Goal: Task Accomplishment & Management: Complete application form

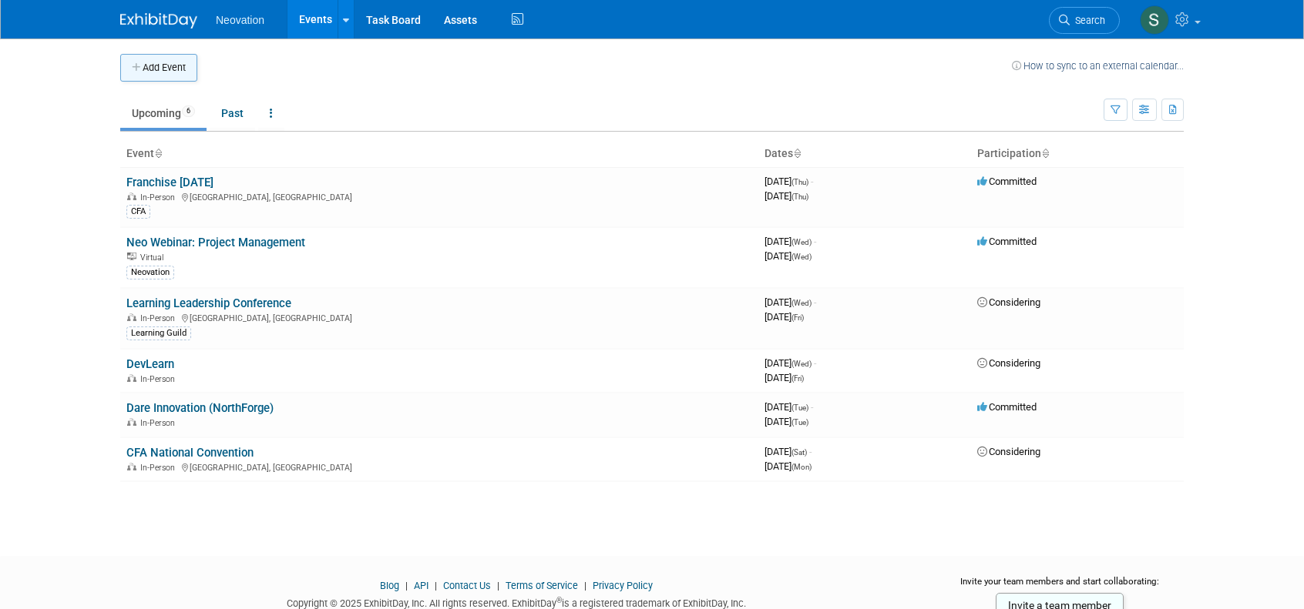
click at [162, 65] on button "Add Event" at bounding box center [158, 68] width 77 height 28
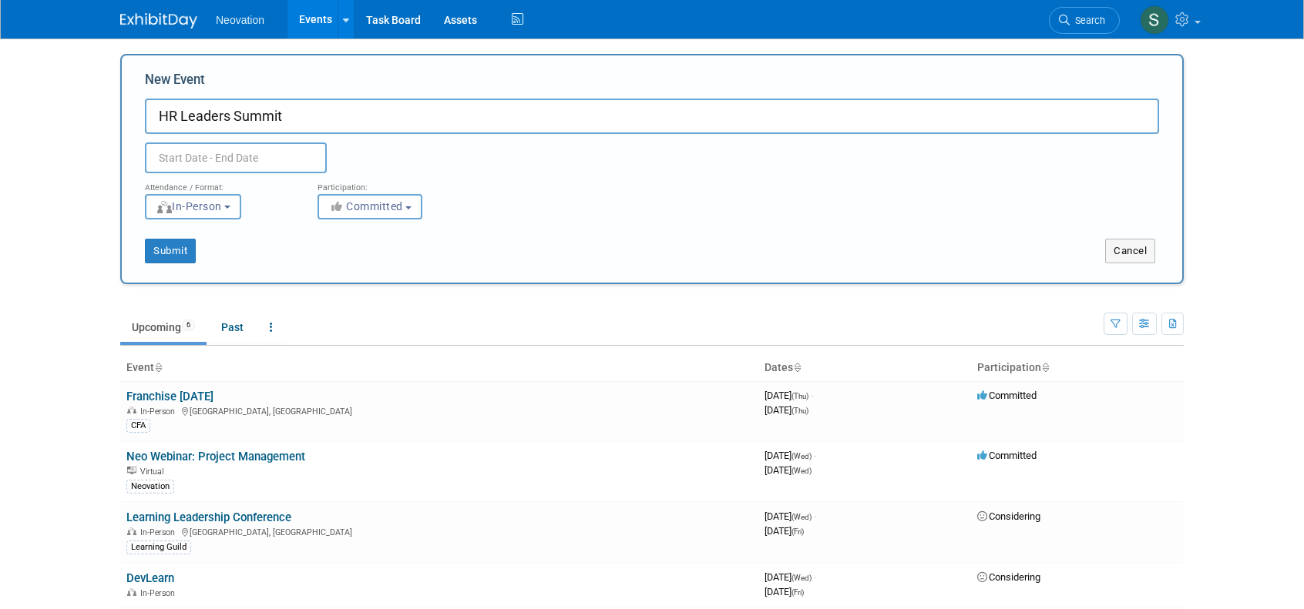
type input "HR Leaders Summit"
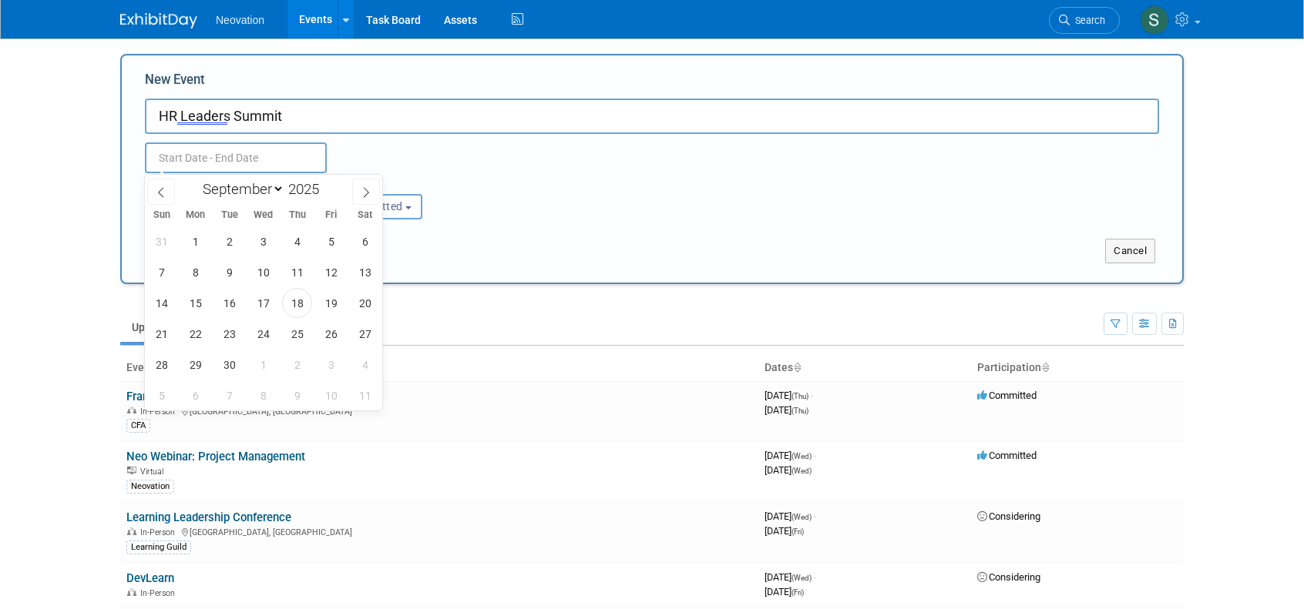
click at [252, 156] on input "text" at bounding box center [236, 158] width 182 height 31
click at [364, 184] on span at bounding box center [366, 192] width 28 height 26
select select "10"
drag, startPoint x: 194, startPoint y: 301, endPoint x: 228, endPoint y: 299, distance: 34.0
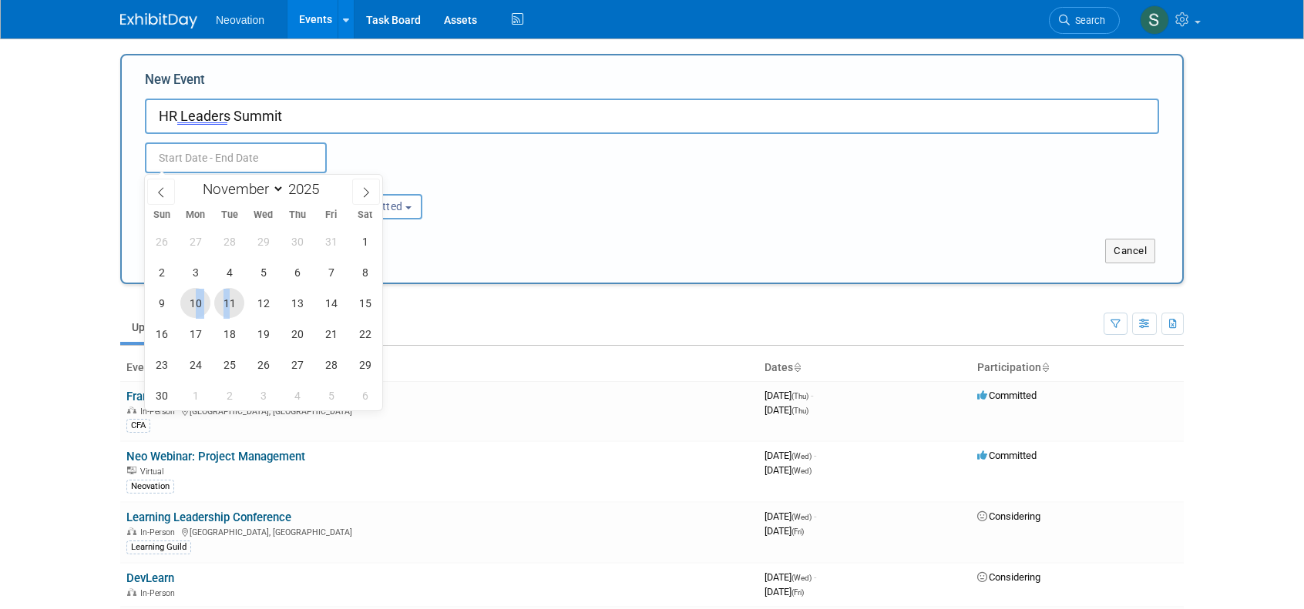
click at [228, 299] on div "26 27 28 29 30 31 1 2 3 4 5 6 7 8 9 10 11 12 13 14 15 16 17 18 19 20 21 22 23 2…" at bounding box center [263, 318] width 237 height 185
click at [194, 300] on span "10" at bounding box center [195, 303] width 30 height 30
click at [222, 299] on span "11" at bounding box center [229, 303] width 30 height 30
type input "[DATE] to [DATE]"
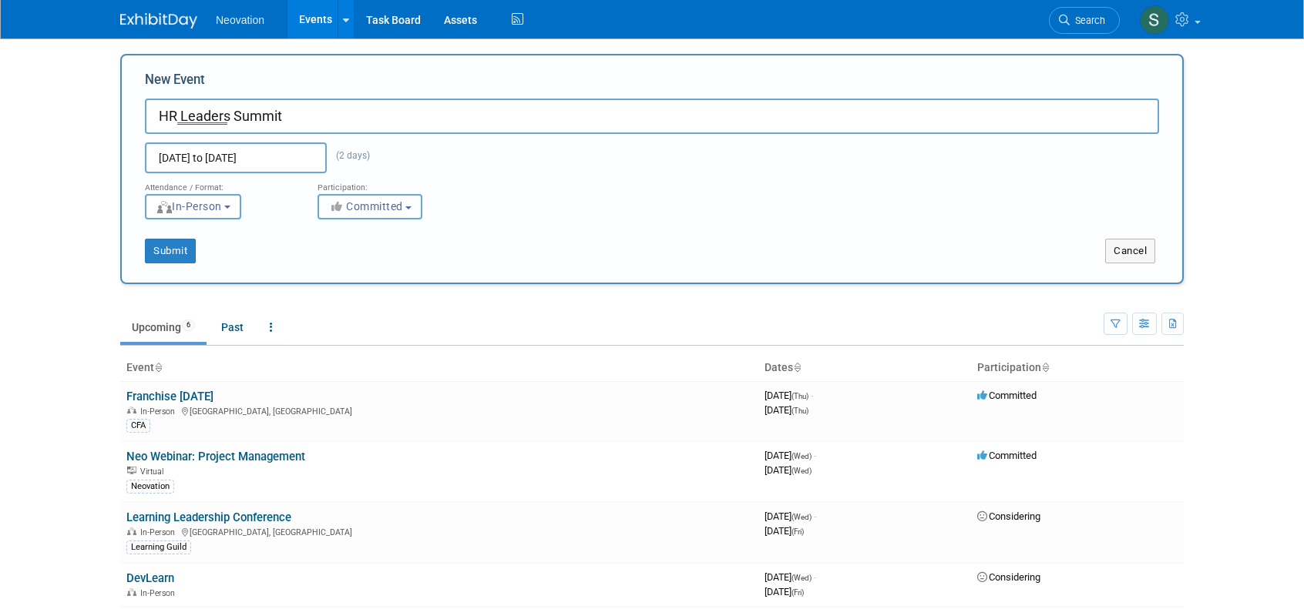
click at [411, 207] on b "button" at bounding box center [408, 207] width 6 height 3
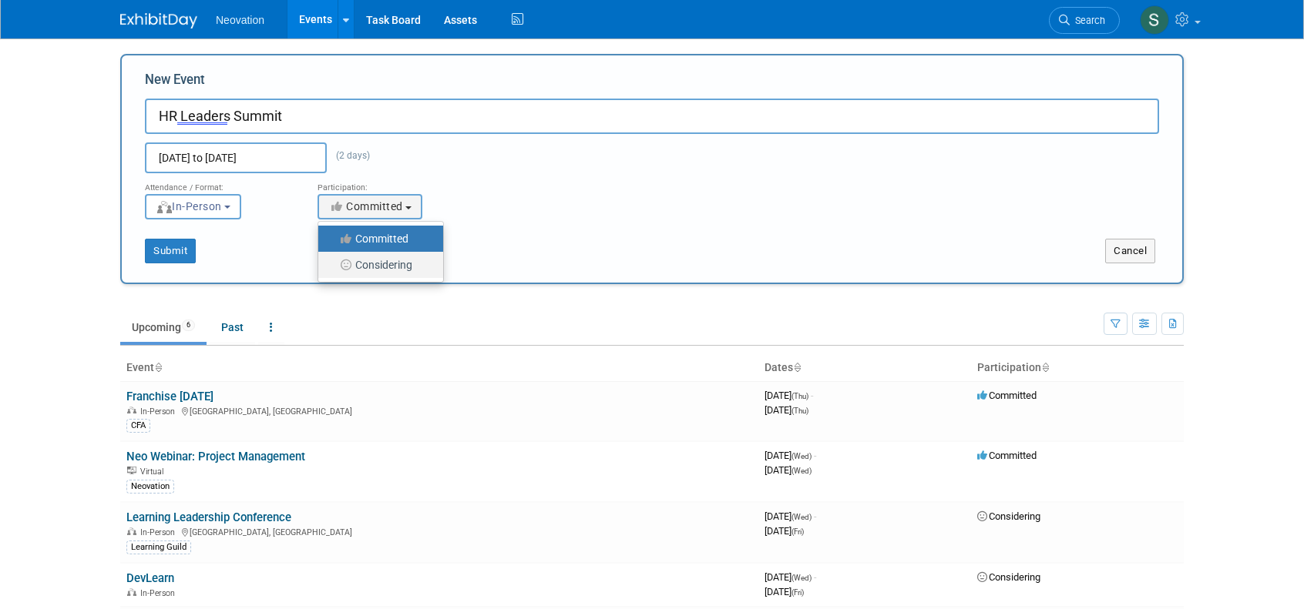
click at [390, 268] on label "Considering" at bounding box center [377, 265] width 102 height 20
click at [332, 268] on input "Considering" at bounding box center [327, 265] width 10 height 10
select select "2"
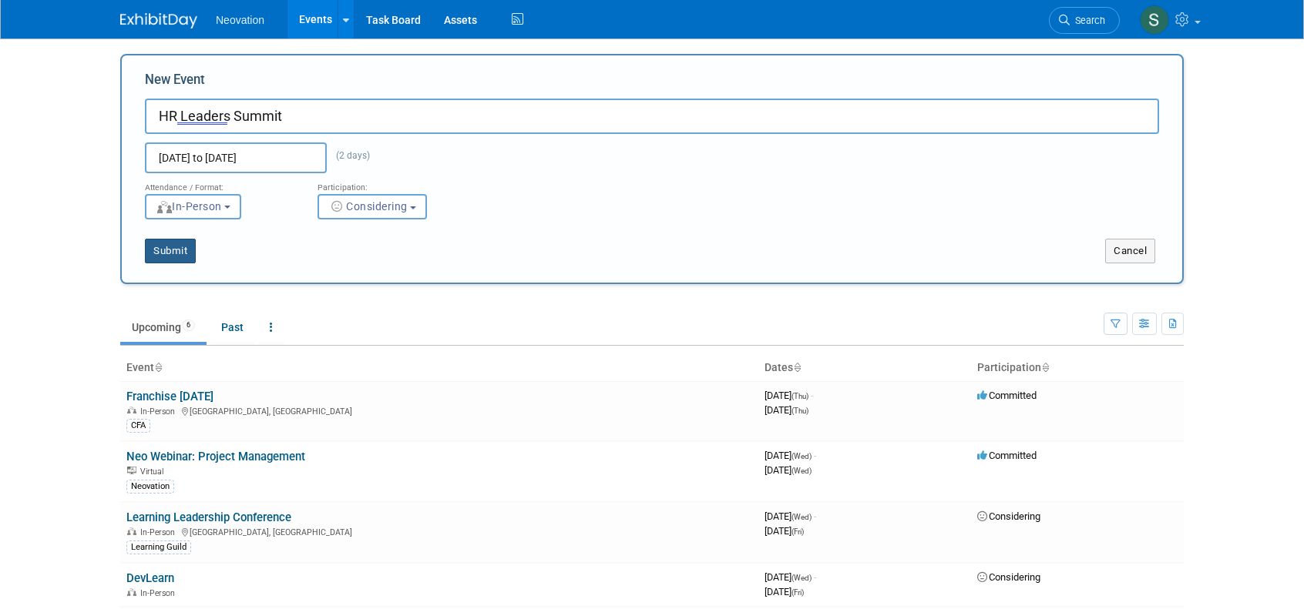
click at [164, 257] on button "Submit" at bounding box center [170, 251] width 51 height 25
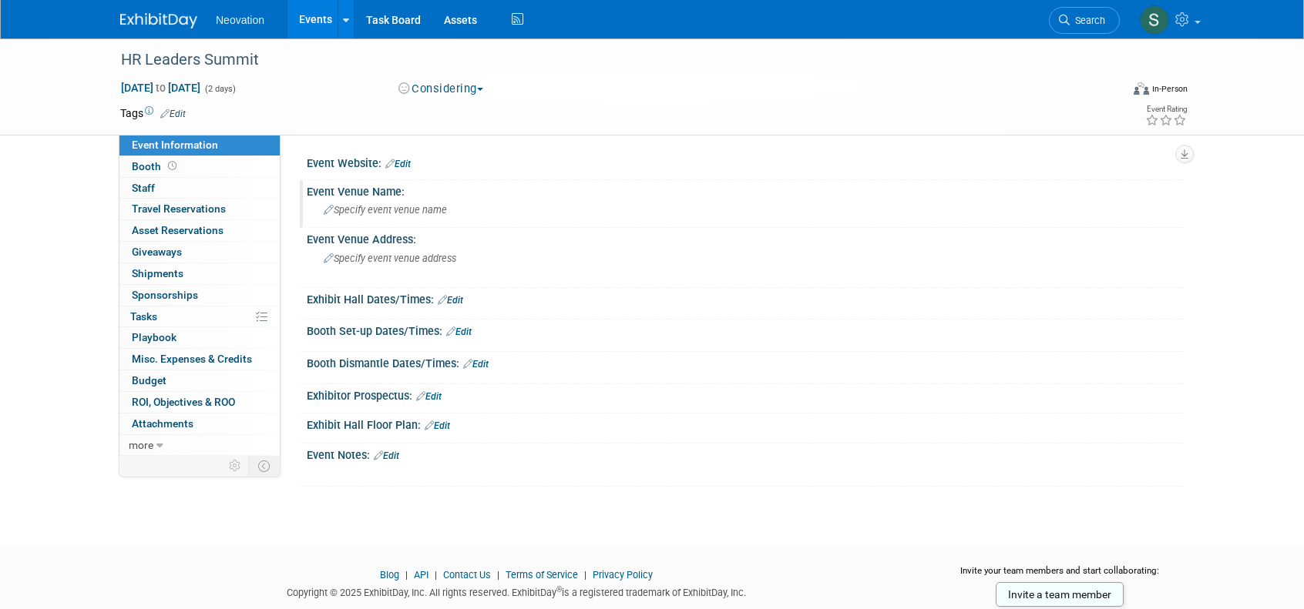
click at [370, 212] on span "Specify event venue name" at bounding box center [385, 210] width 123 height 12
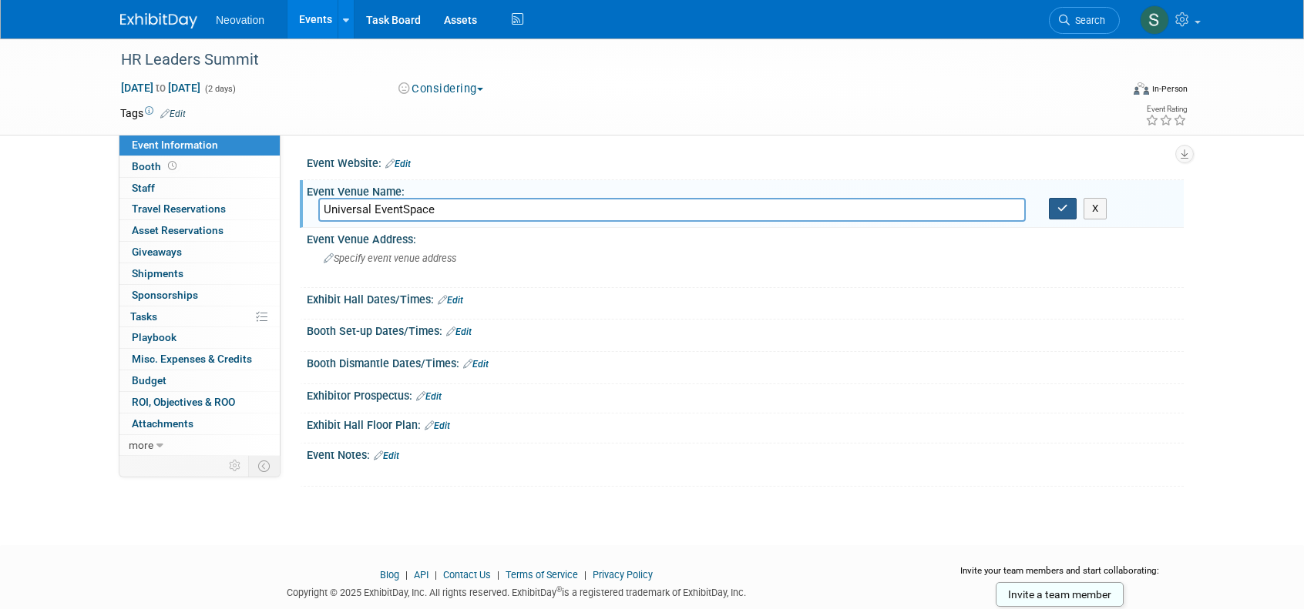
type input "Universal EventSpace"
click at [1058, 213] on button "button" at bounding box center [1063, 209] width 28 height 22
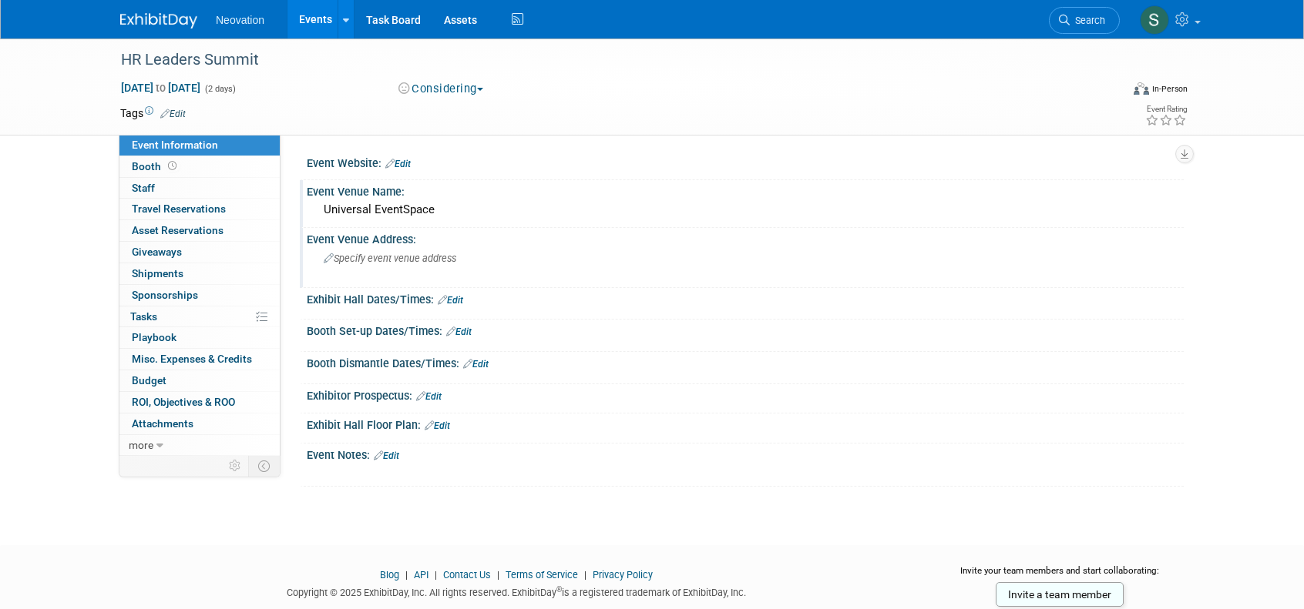
click at [386, 260] on span "Specify event venue address" at bounding box center [390, 259] width 133 height 12
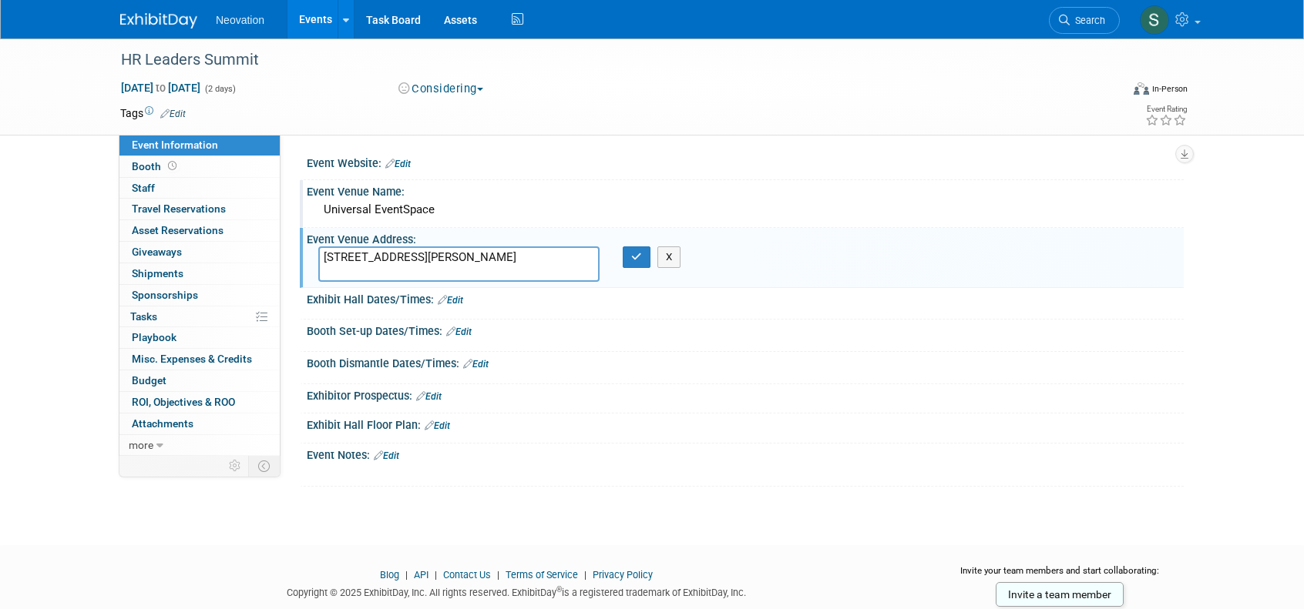
click at [391, 253] on textarea "[STREET_ADDRESS][PERSON_NAME]" at bounding box center [458, 264] width 281 height 35
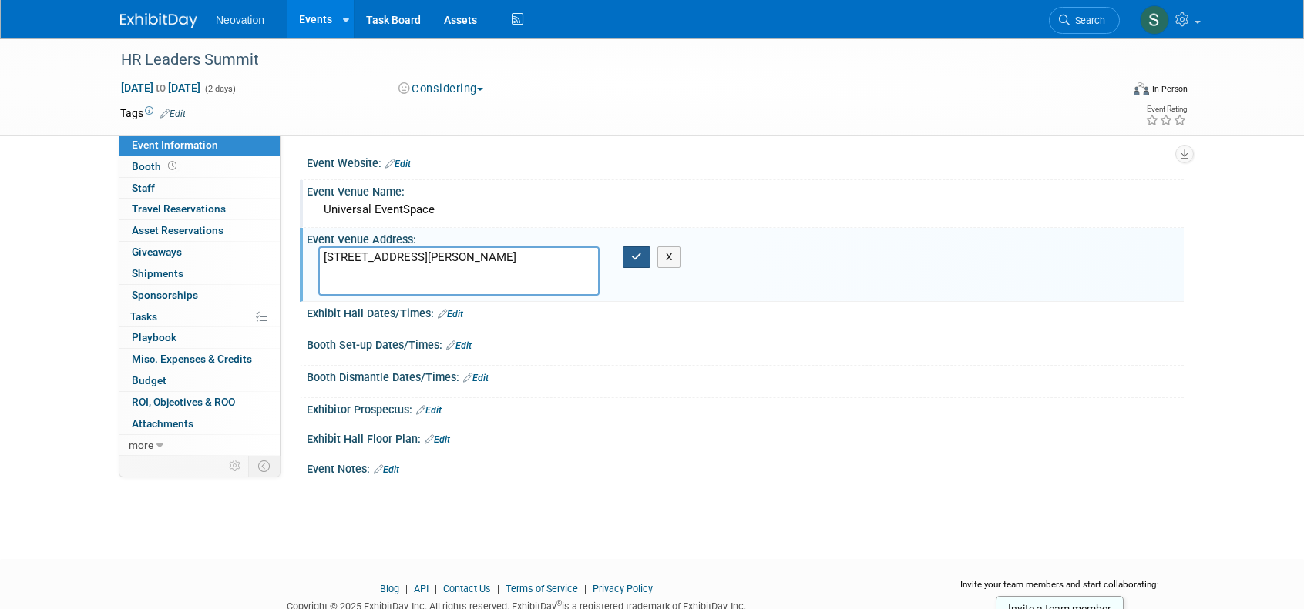
type textarea "[STREET_ADDRESS][PERSON_NAME]"
click at [629, 258] on button "button" at bounding box center [637, 258] width 28 height 22
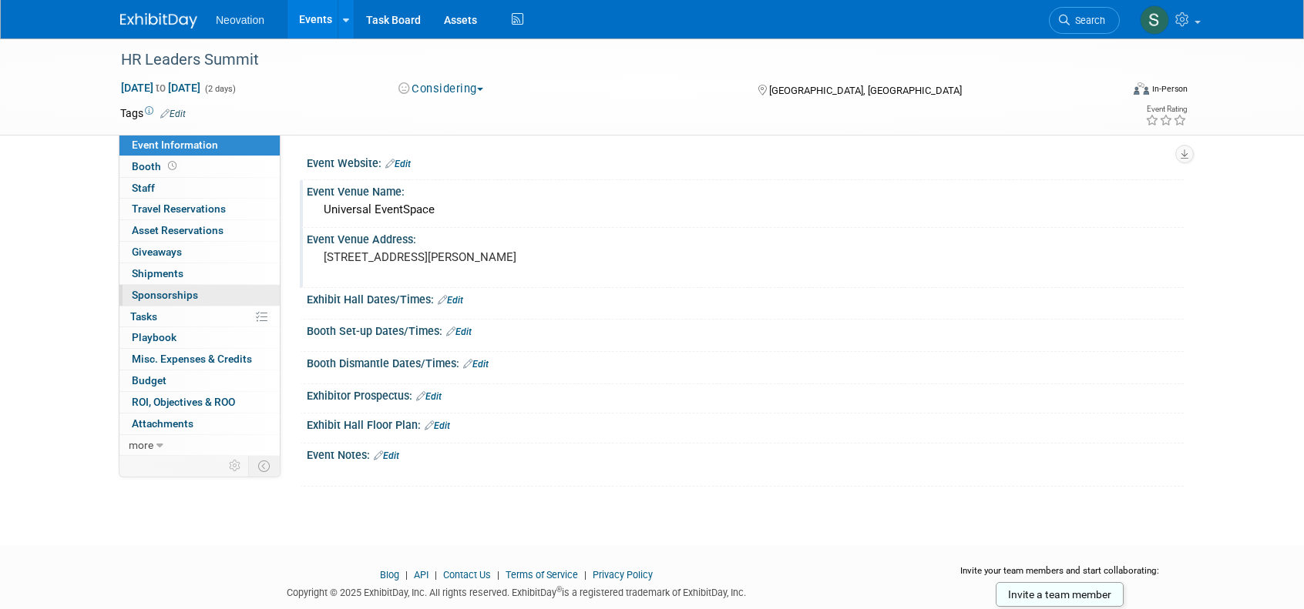
click at [159, 295] on span "Sponsorships 0" at bounding box center [165, 295] width 66 height 12
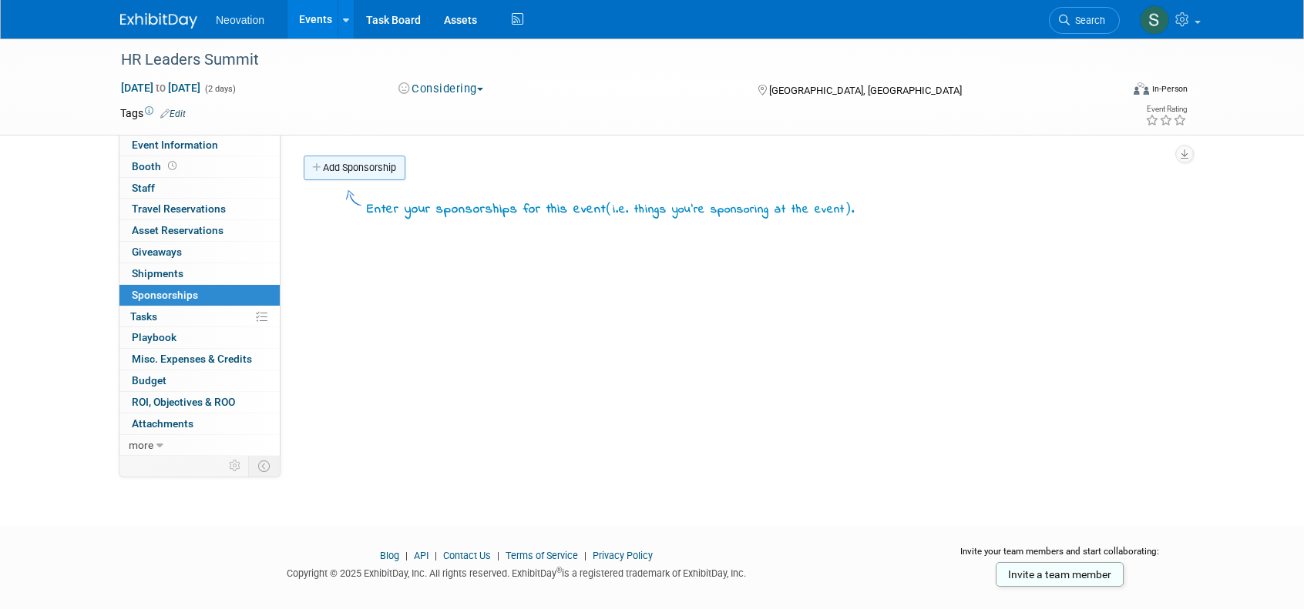
click at [350, 167] on link "Add Sponsorship" at bounding box center [355, 168] width 102 height 25
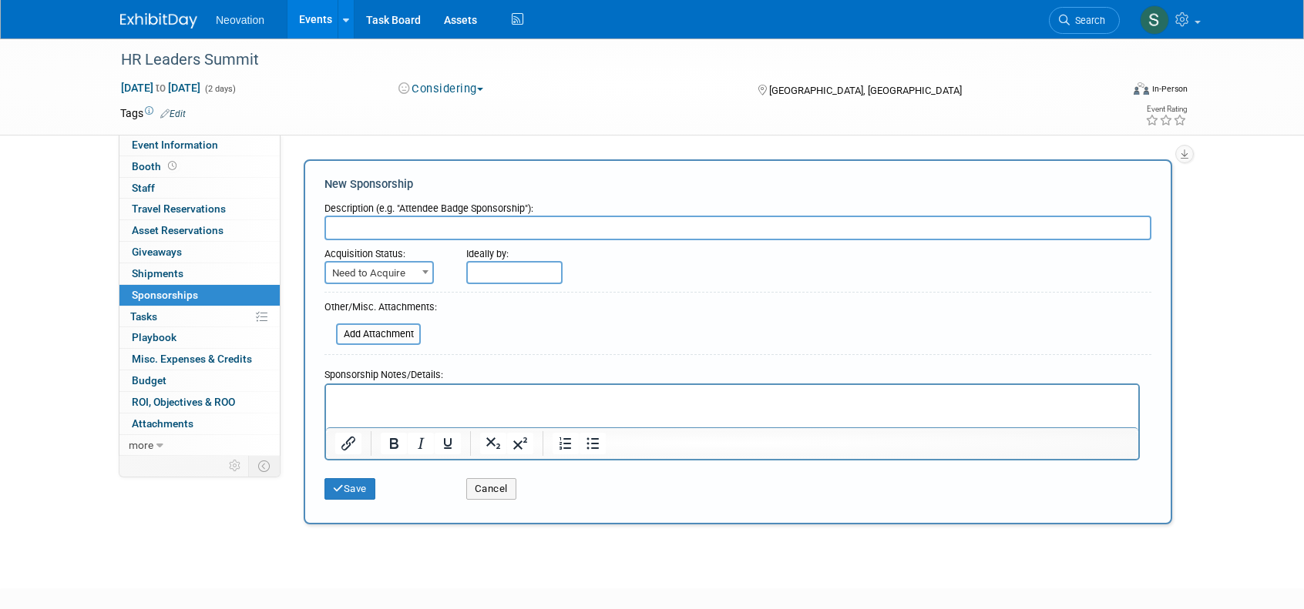
click at [380, 398] on p "Rich Text Area. Press ALT-0 for help." at bounding box center [732, 398] width 794 height 15
paste body "Rich Text Area. Press ALT-0 for help."
click at [385, 220] on input "text" at bounding box center [737, 228] width 827 height 25
type input "Requested Information"
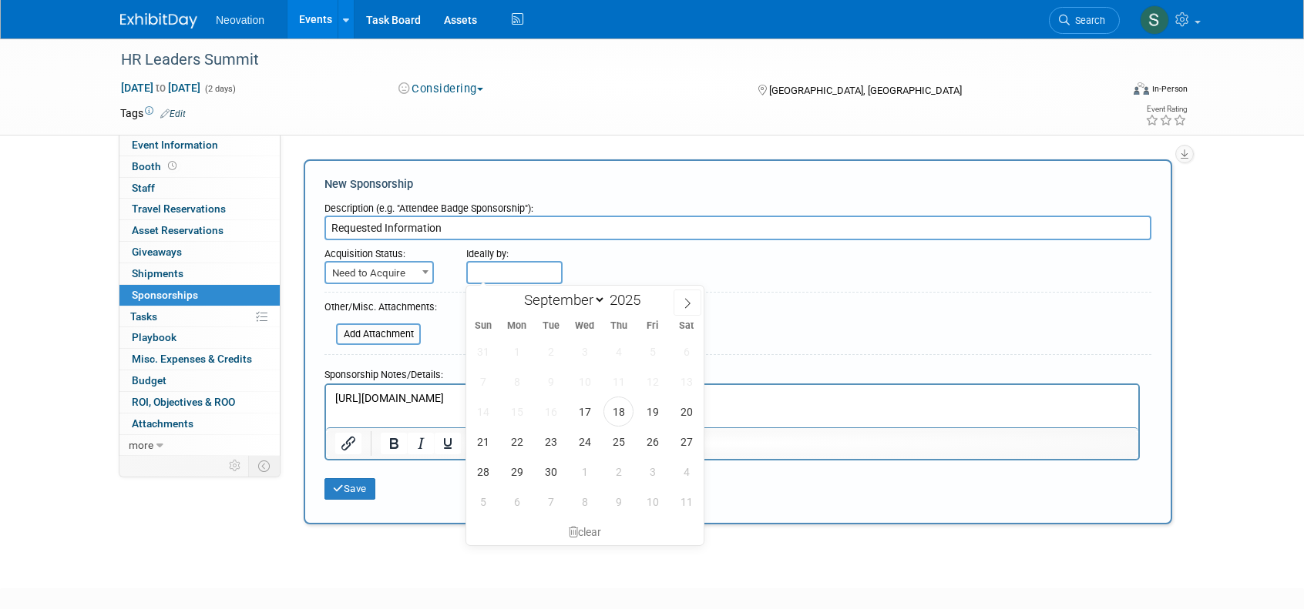
click at [523, 270] on input "text" at bounding box center [514, 272] width 96 height 23
click at [549, 478] on span "30" at bounding box center [550, 472] width 30 height 30
type input "[DATE]"
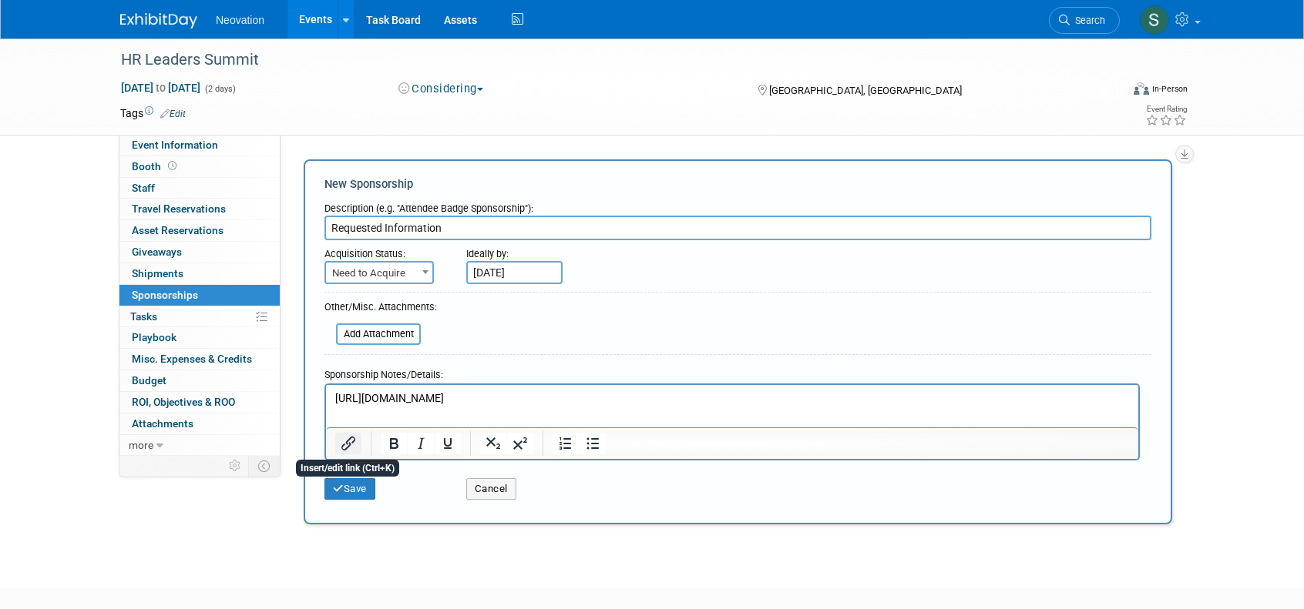
click at [351, 444] on icon "Insert/edit link" at bounding box center [348, 444] width 18 height 18
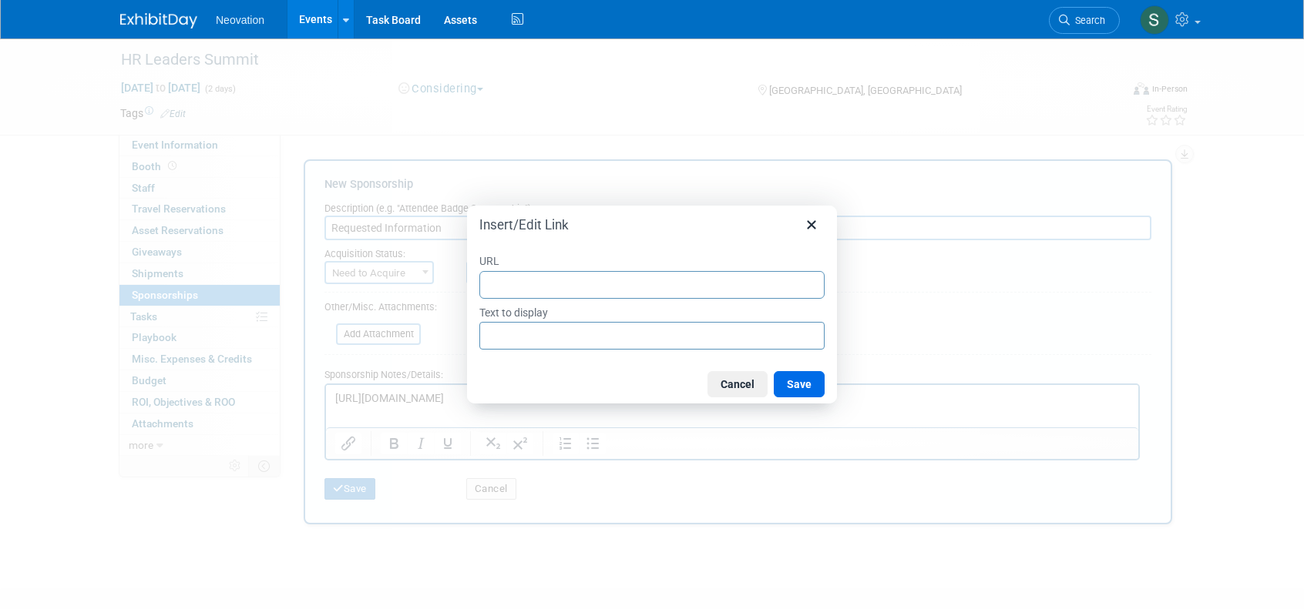
click at [554, 280] on input "URL" at bounding box center [651, 285] width 345 height 28
type input "[URL][DOMAIN_NAME]"
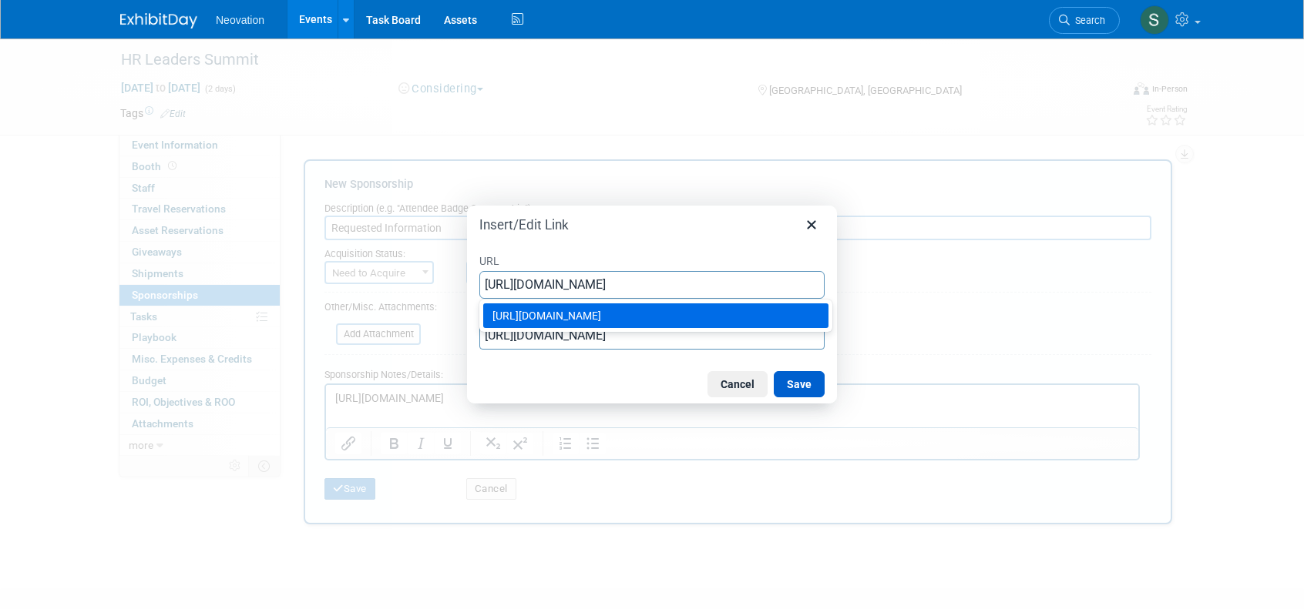
click at [789, 384] on button "Save" at bounding box center [799, 384] width 51 height 26
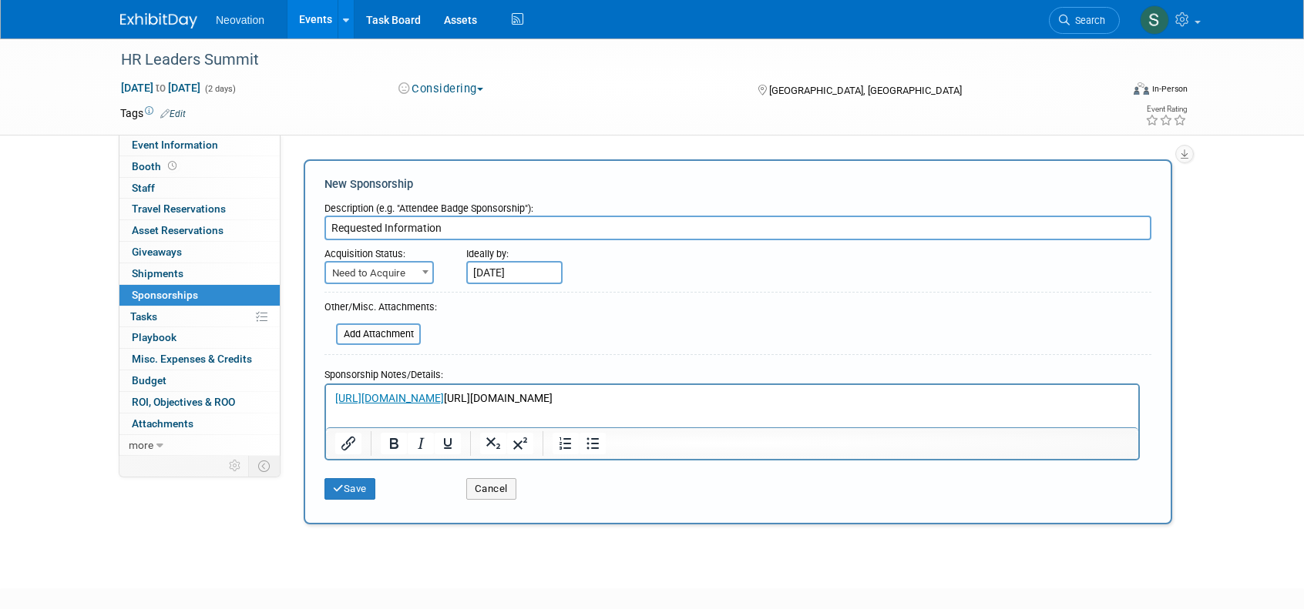
drag, startPoint x: 836, startPoint y: 394, endPoint x: 582, endPoint y: 398, distance: 253.5
click at [582, 398] on p "[URL][DOMAIN_NAME] [URL][DOMAIN_NAME]" at bounding box center [732, 398] width 794 height 15
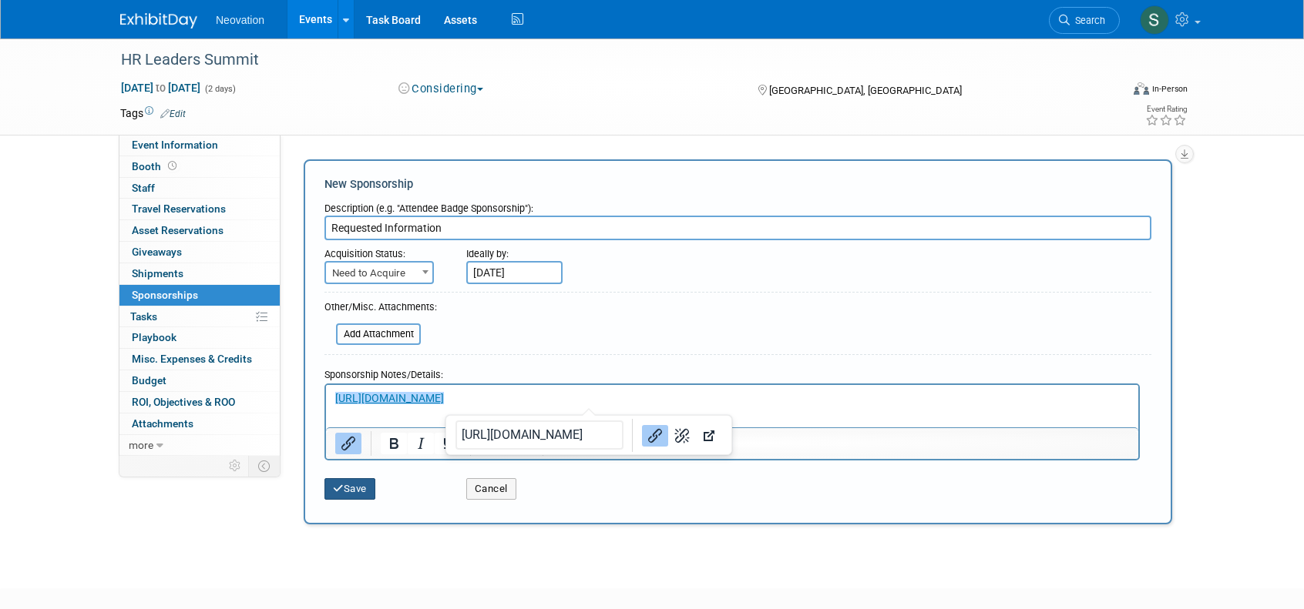
click at [351, 494] on button "Save" at bounding box center [349, 489] width 51 height 22
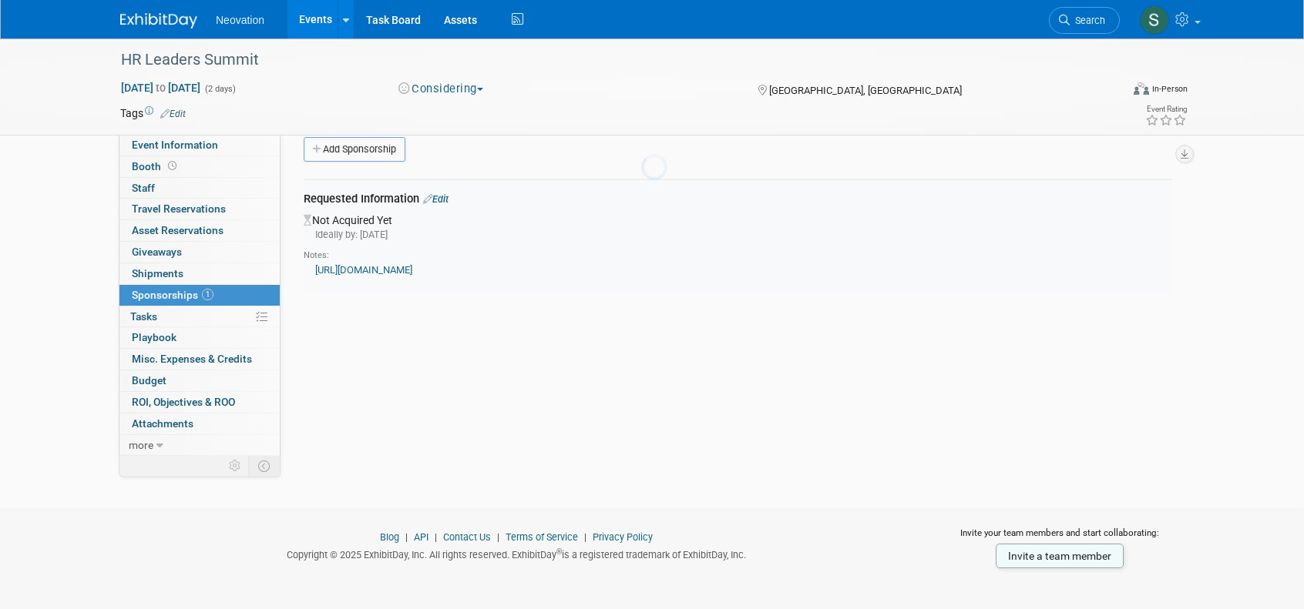
scroll to position [25, 0]
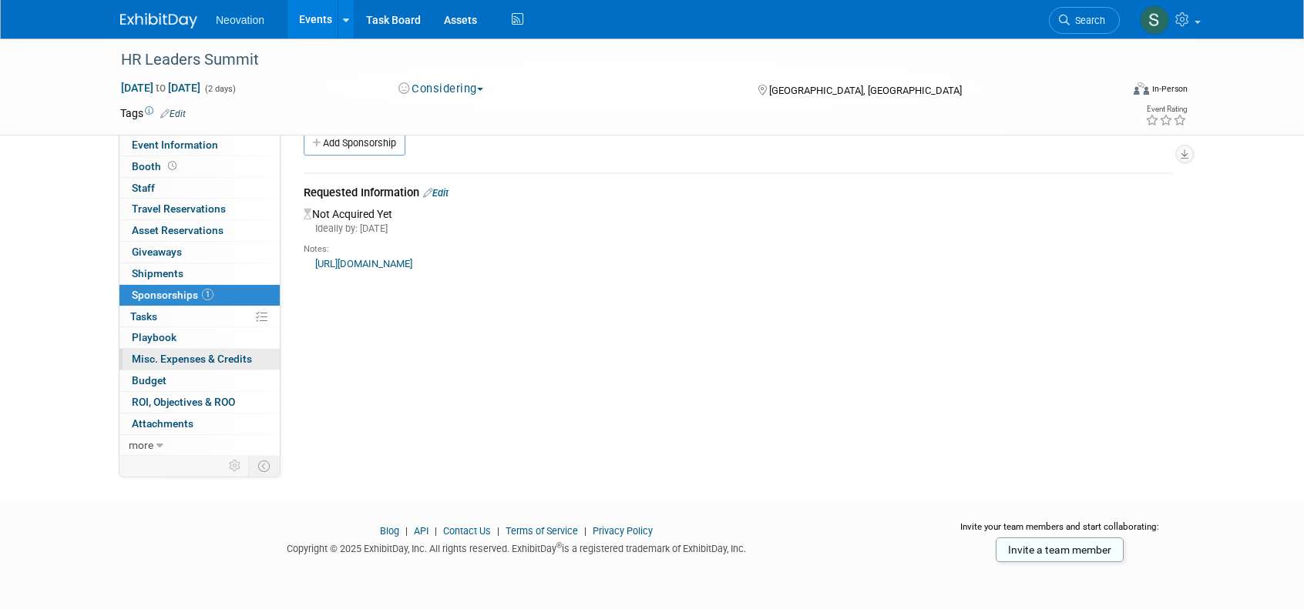
click at [185, 354] on span "Misc. Expenses & Credits 0" at bounding box center [192, 359] width 120 height 12
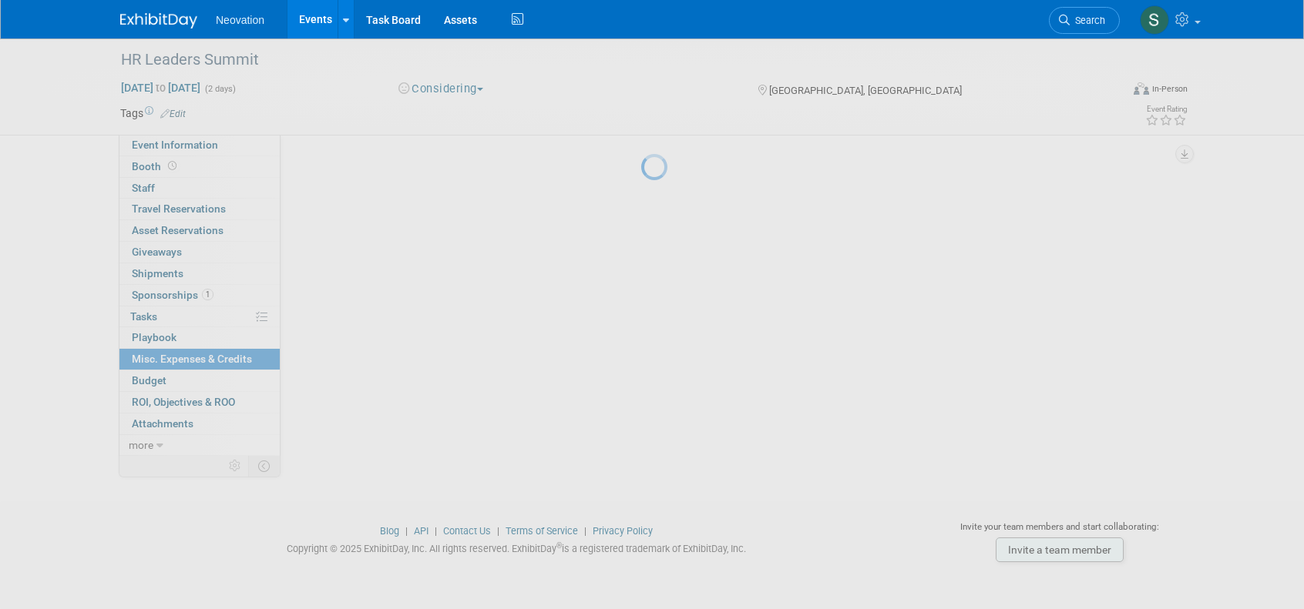
scroll to position [0, 0]
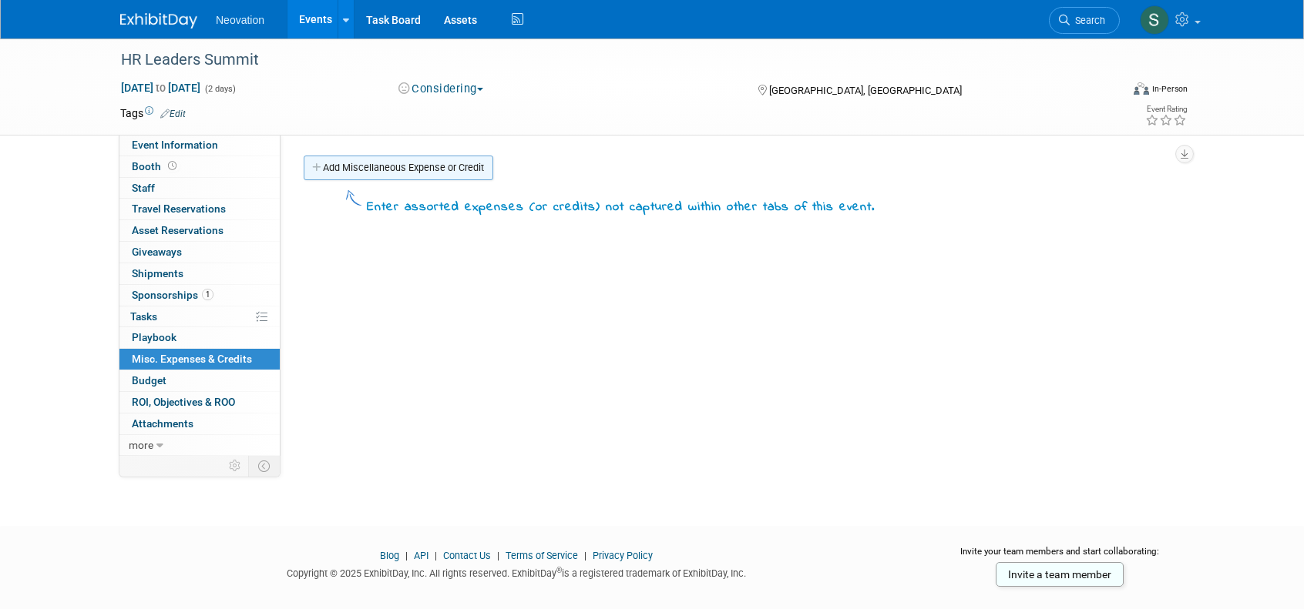
click at [418, 163] on link "Add Miscellaneous Expense or Credit" at bounding box center [399, 168] width 190 height 25
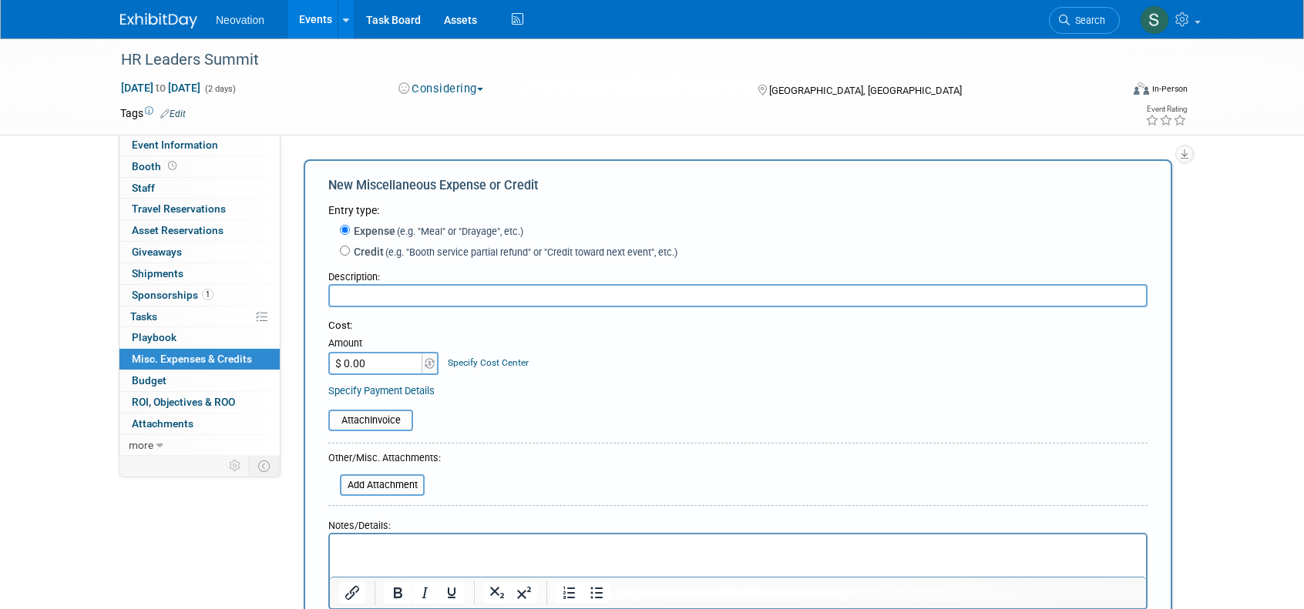
click at [388, 540] on html at bounding box center [738, 546] width 816 height 22
paste body "Rich Text Area. Press ALT-0 for help."
drag, startPoint x: 578, startPoint y: 550, endPoint x: 322, endPoint y: 561, distance: 256.0
click at [330, 556] on html "[URL][DOMAIN_NAME]" at bounding box center [738, 546] width 816 height 22
click at [350, 589] on icon "Insert/edit link" at bounding box center [352, 593] width 18 height 18
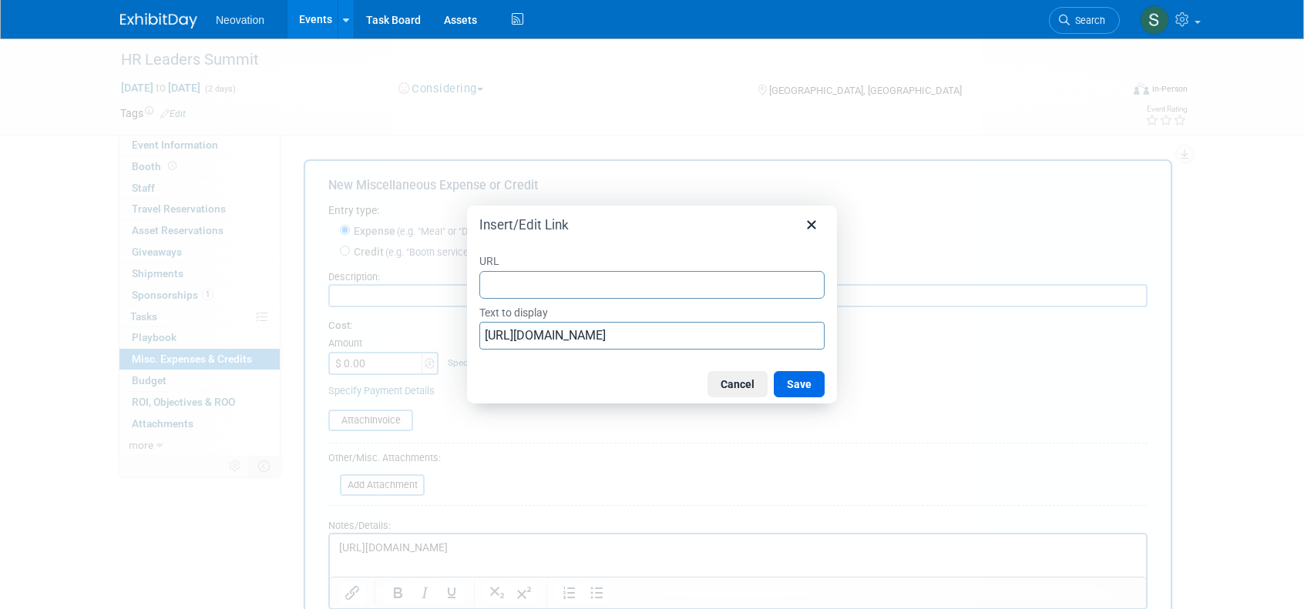
type input "[URL][DOMAIN_NAME]"
click at [797, 378] on button "Save" at bounding box center [799, 384] width 51 height 26
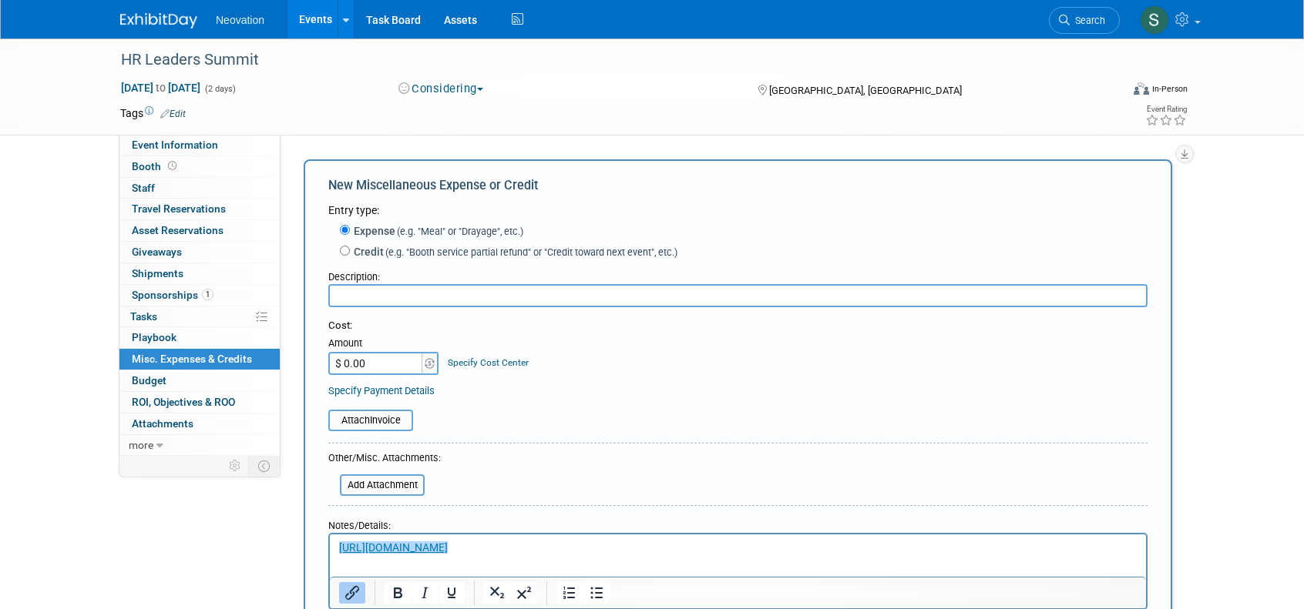
click at [390, 294] on input "text" at bounding box center [737, 295] width 819 height 23
type input "Delegate Pass"
click at [378, 361] on input "$ 0.00" at bounding box center [376, 363] width 96 height 23
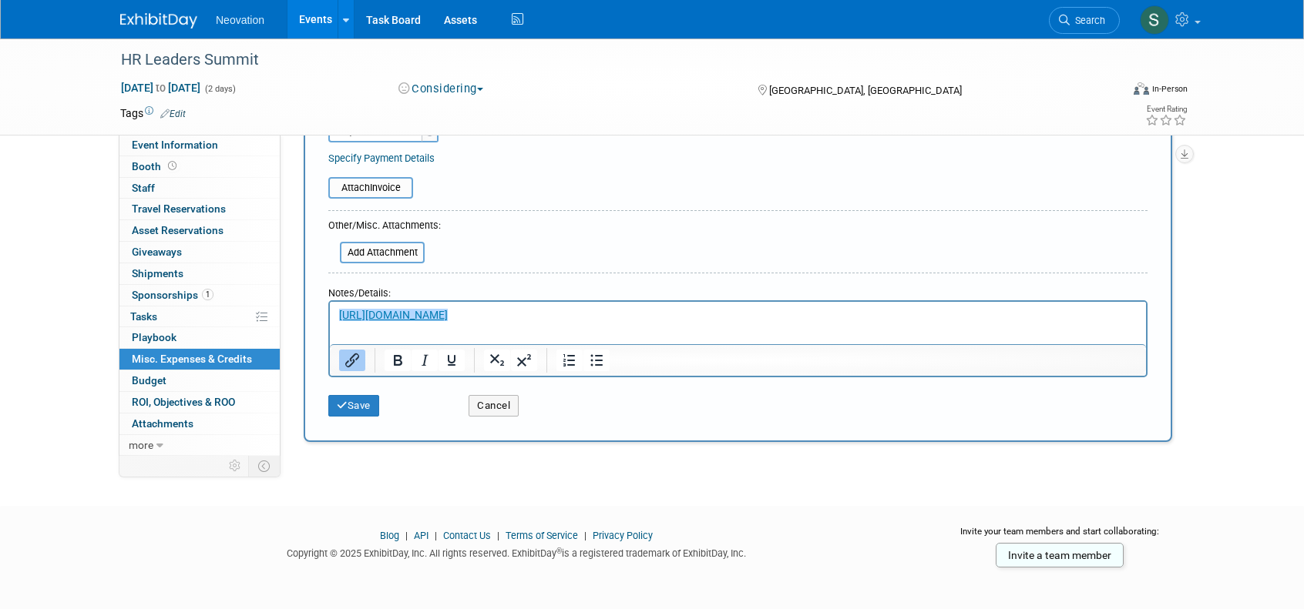
scroll to position [236, 0]
type input "$ 1,245.00"
click at [356, 397] on button "Save" at bounding box center [353, 403] width 51 height 22
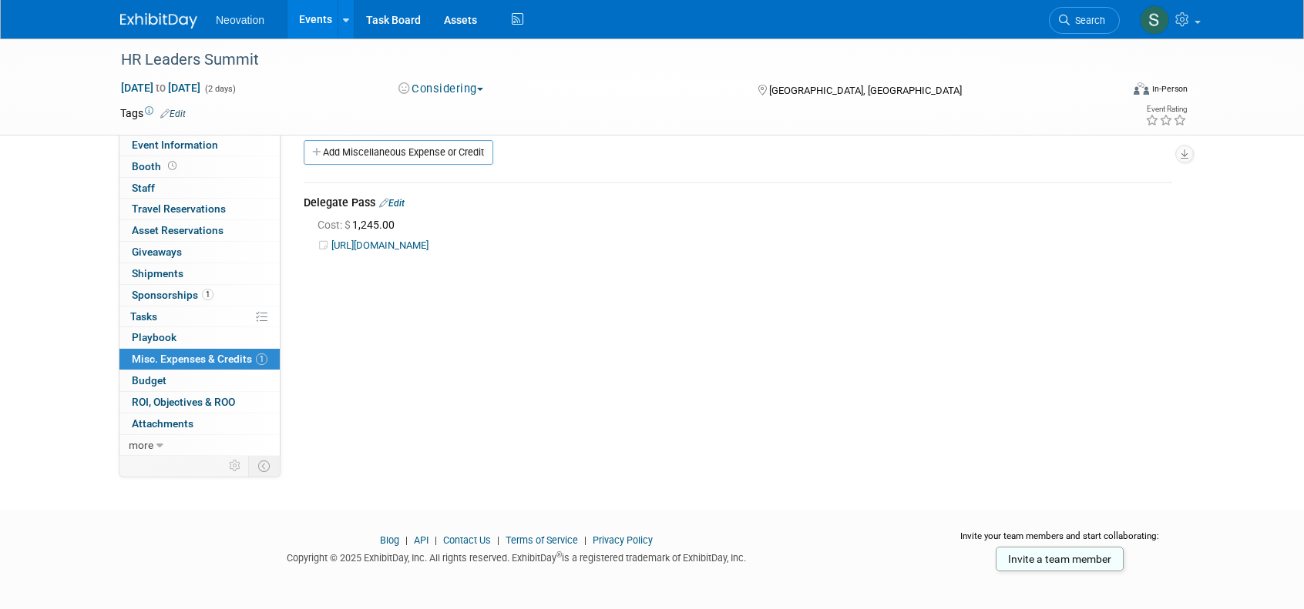
scroll to position [0, 0]
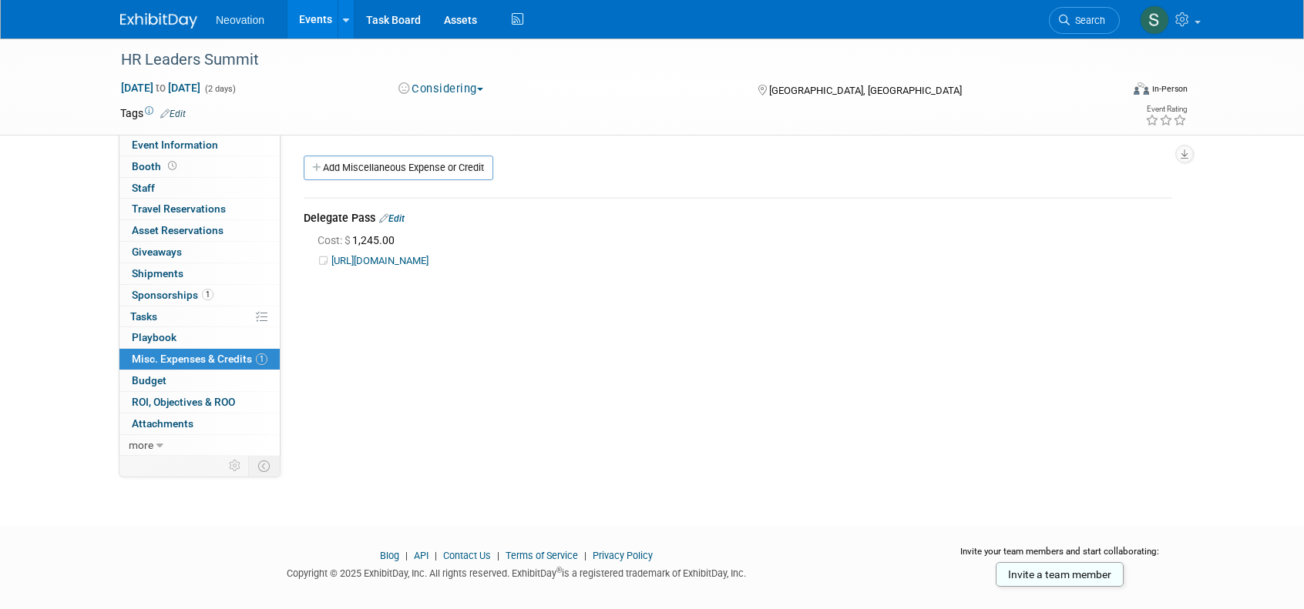
click at [249, 20] on span "Neovation" at bounding box center [240, 20] width 49 height 12
click at [240, 20] on span "Neovation" at bounding box center [240, 20] width 49 height 12
click at [235, 20] on span "Neovation" at bounding box center [240, 20] width 49 height 12
click at [134, 16] on img at bounding box center [158, 20] width 77 height 15
